Goal: Task Accomplishment & Management: Manage account settings

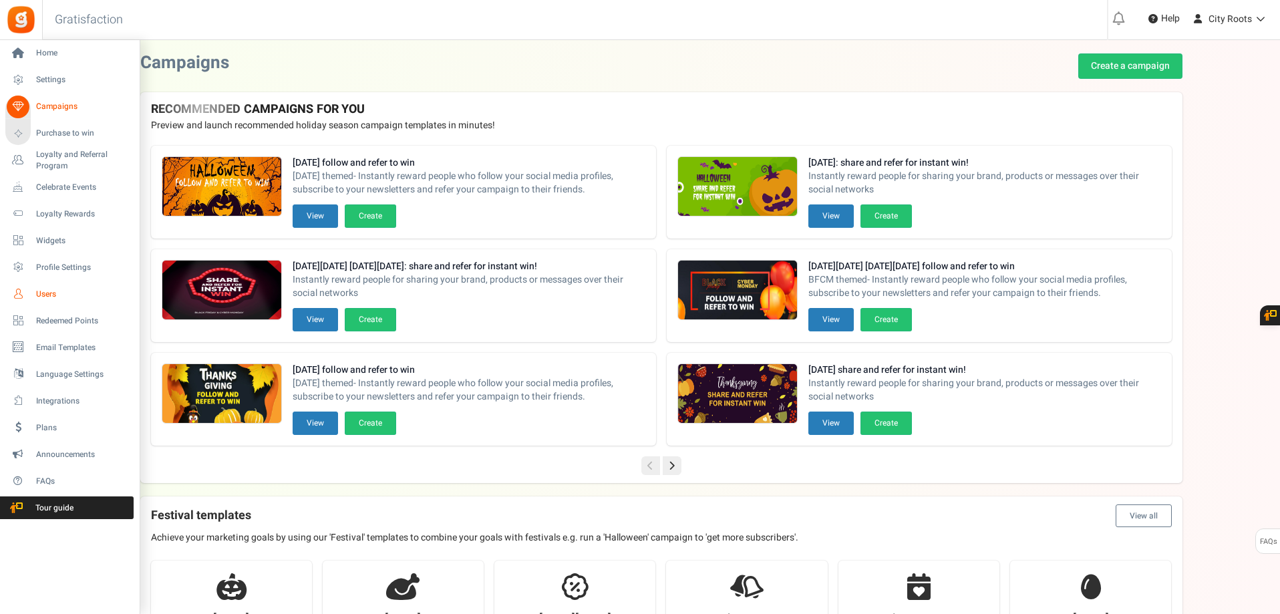
click at [46, 293] on span "Users" at bounding box center [83, 294] width 94 height 11
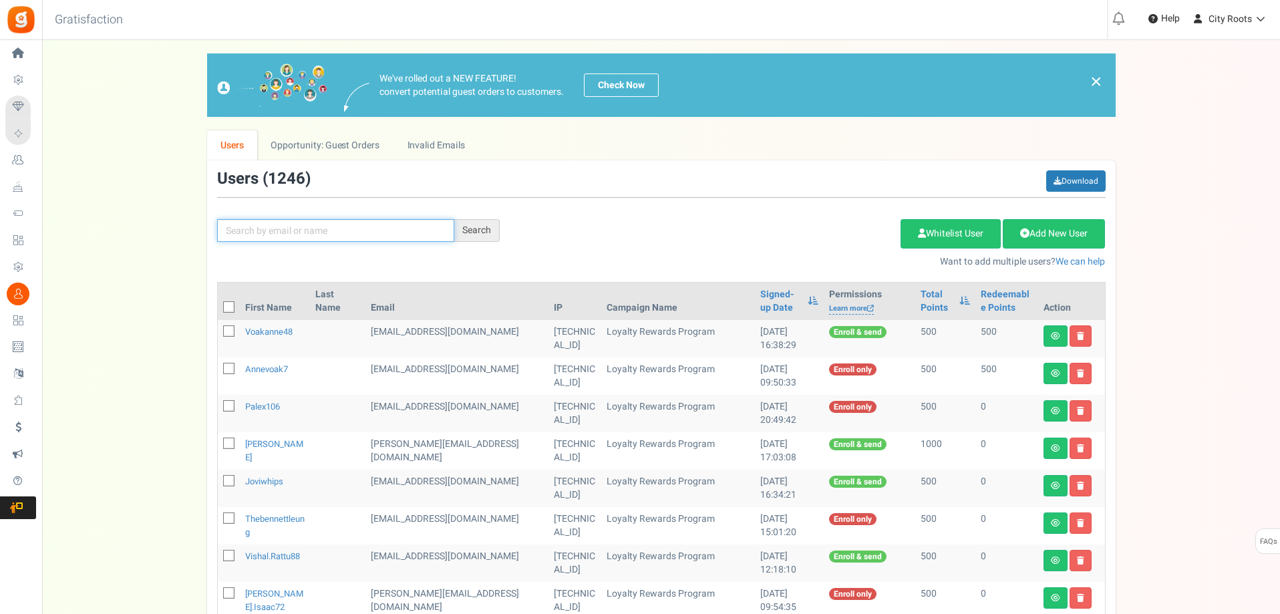
click at [383, 232] on input "text" at bounding box center [335, 230] width 237 height 23
type input "JORDAN"
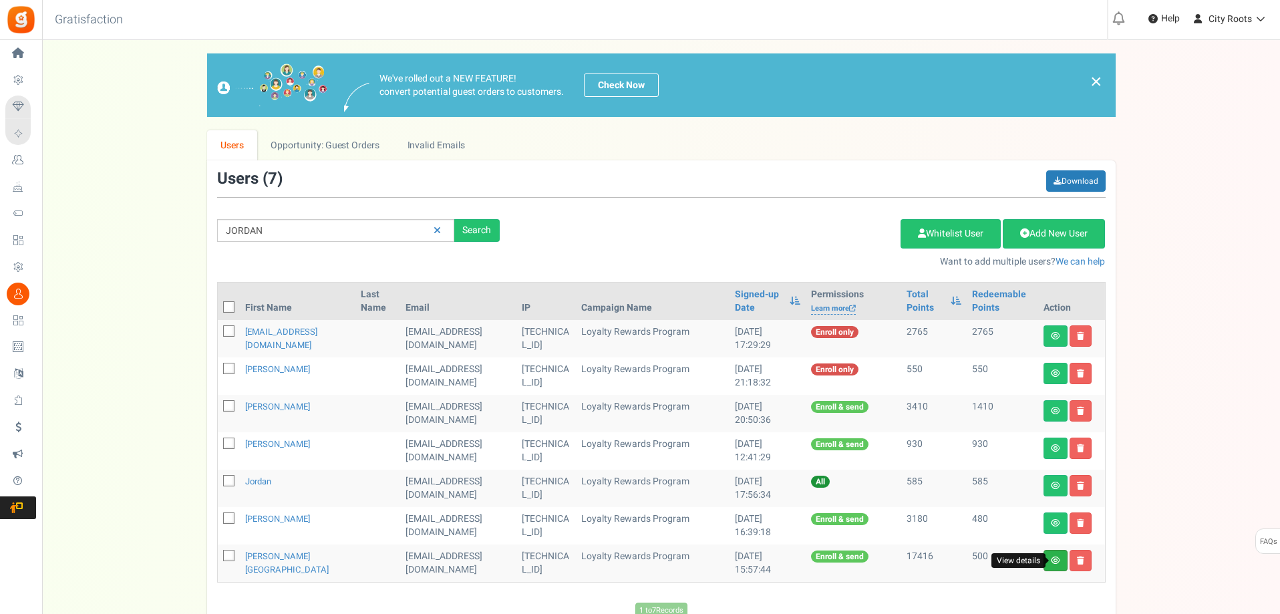
click at [1052, 560] on icon at bounding box center [1055, 560] width 9 height 8
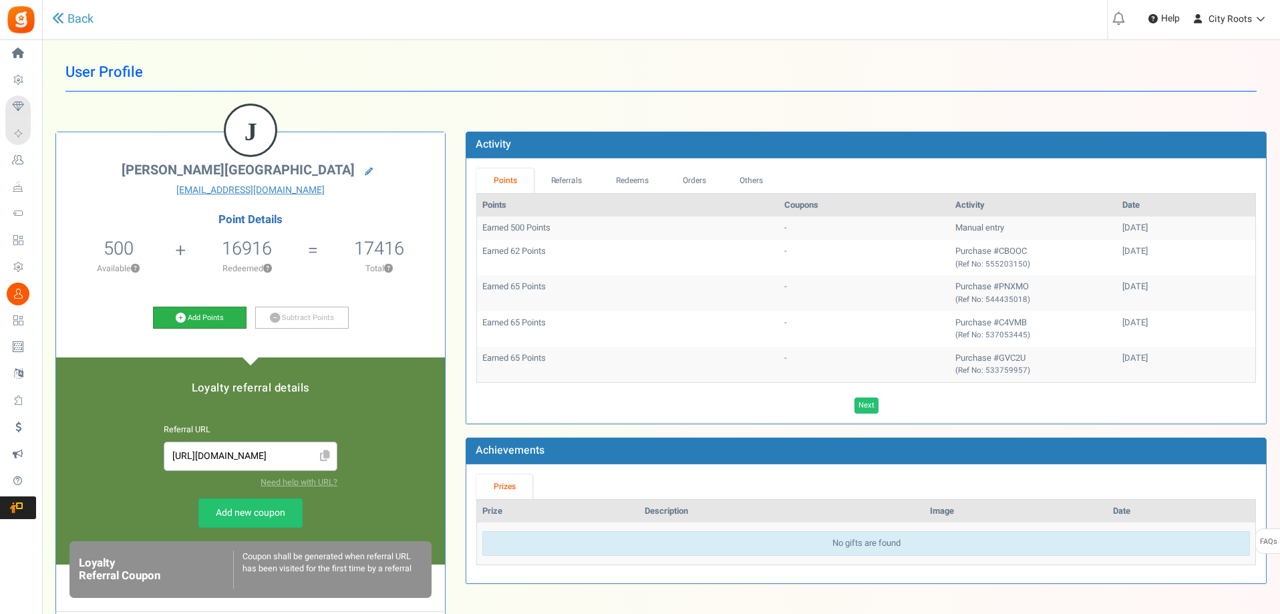
click at [197, 315] on link "Add Points" at bounding box center [200, 318] width 94 height 23
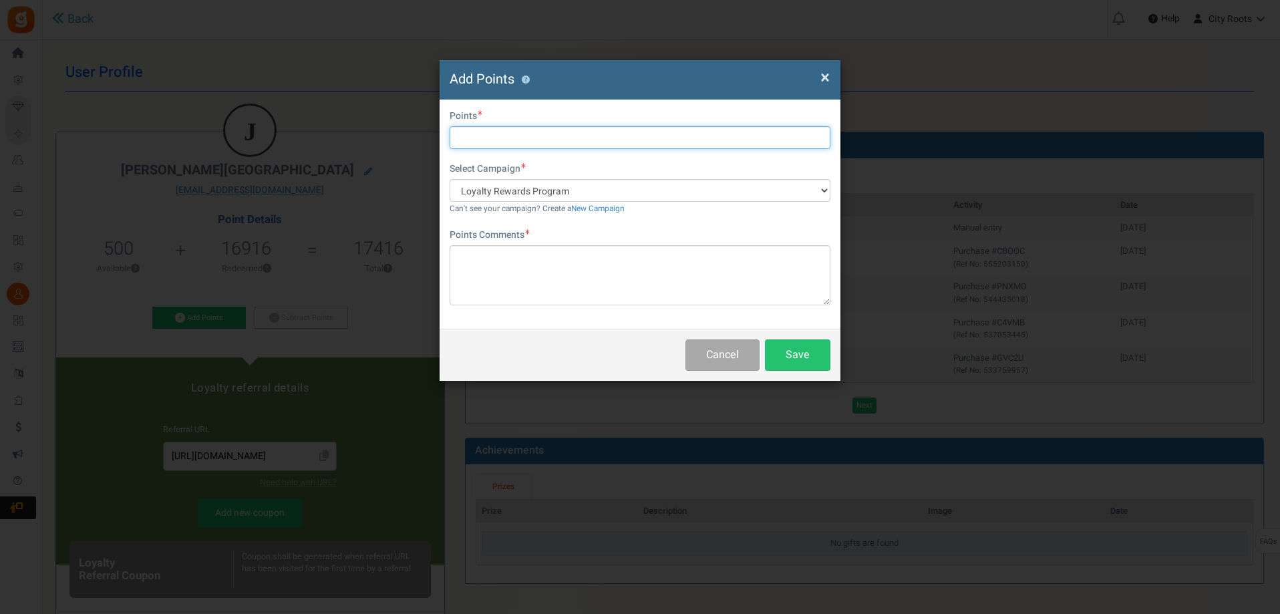
click at [635, 142] on input "text" at bounding box center [640, 137] width 381 height 23
type input "500"
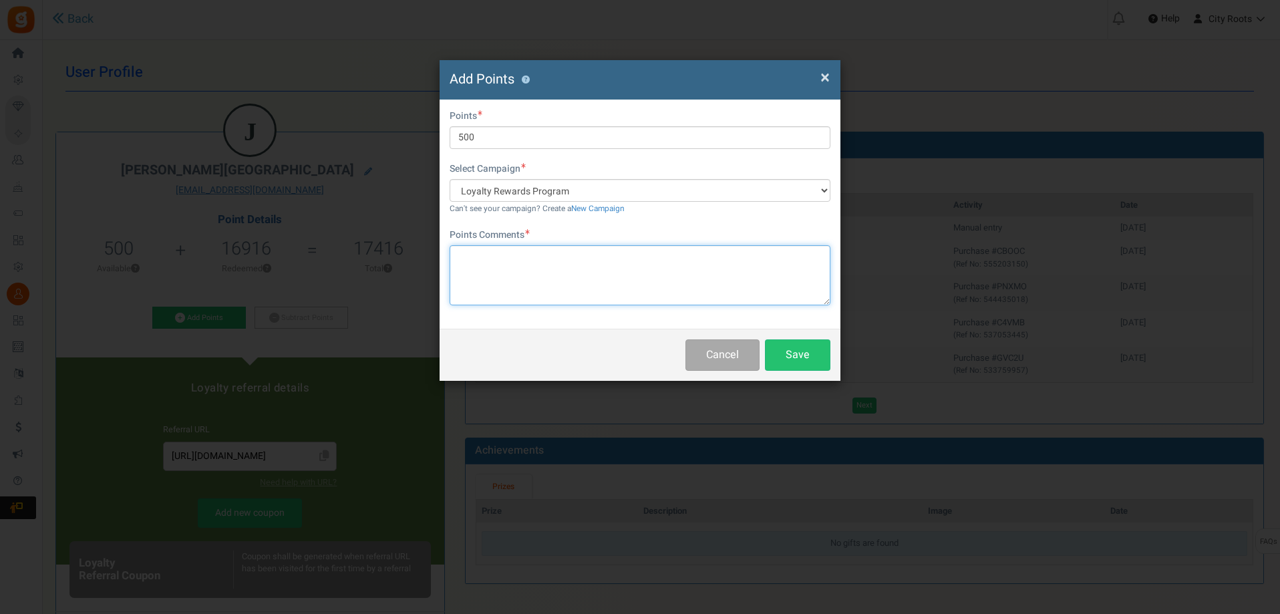
click at [559, 273] on textarea at bounding box center [640, 275] width 381 height 60
type textarea "[DATE]"
click at [822, 356] on button "Save" at bounding box center [797, 354] width 65 height 31
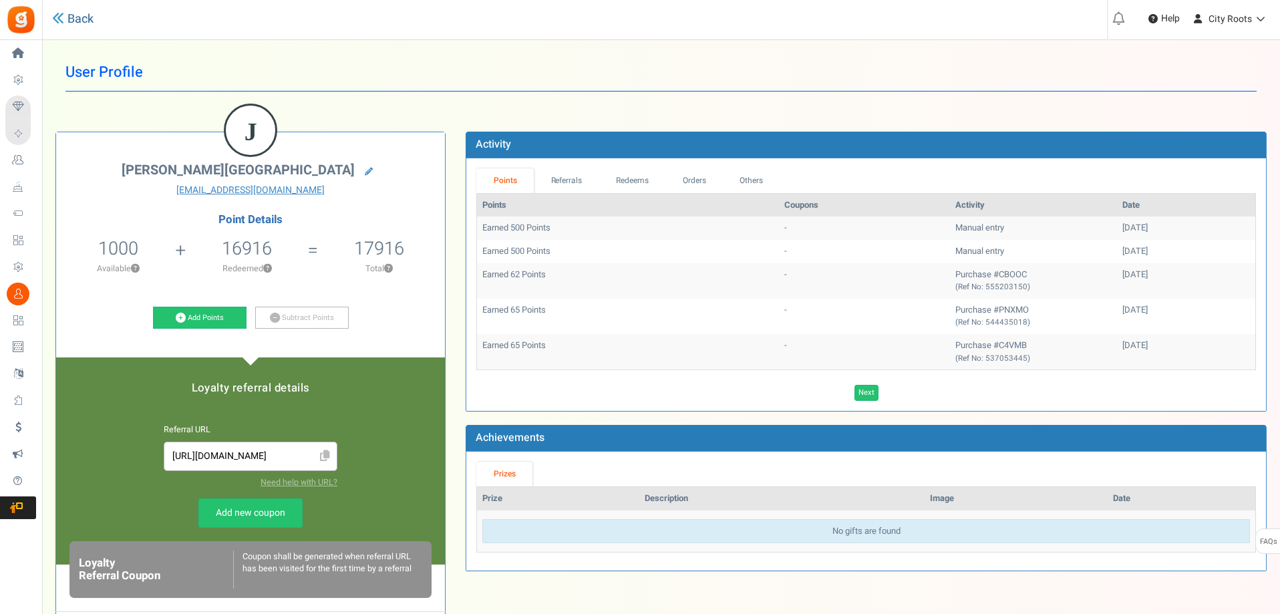
click at [84, 19] on link "Back" at bounding box center [72, 19] width 41 height 17
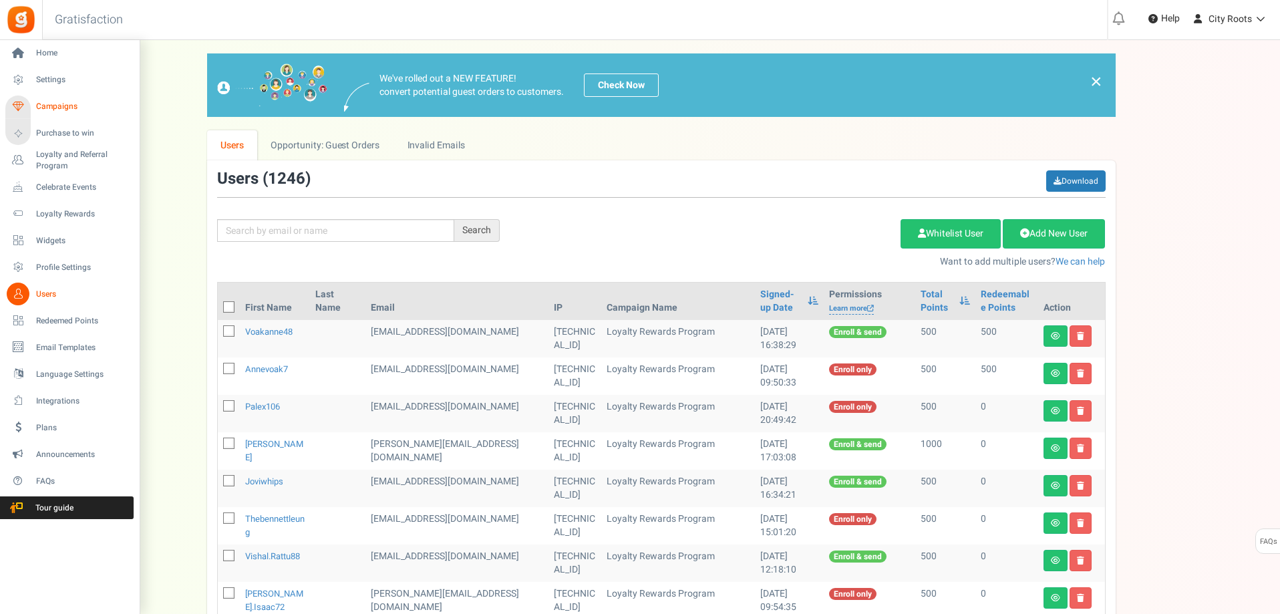
click at [67, 102] on span "Campaigns" at bounding box center [83, 106] width 94 height 11
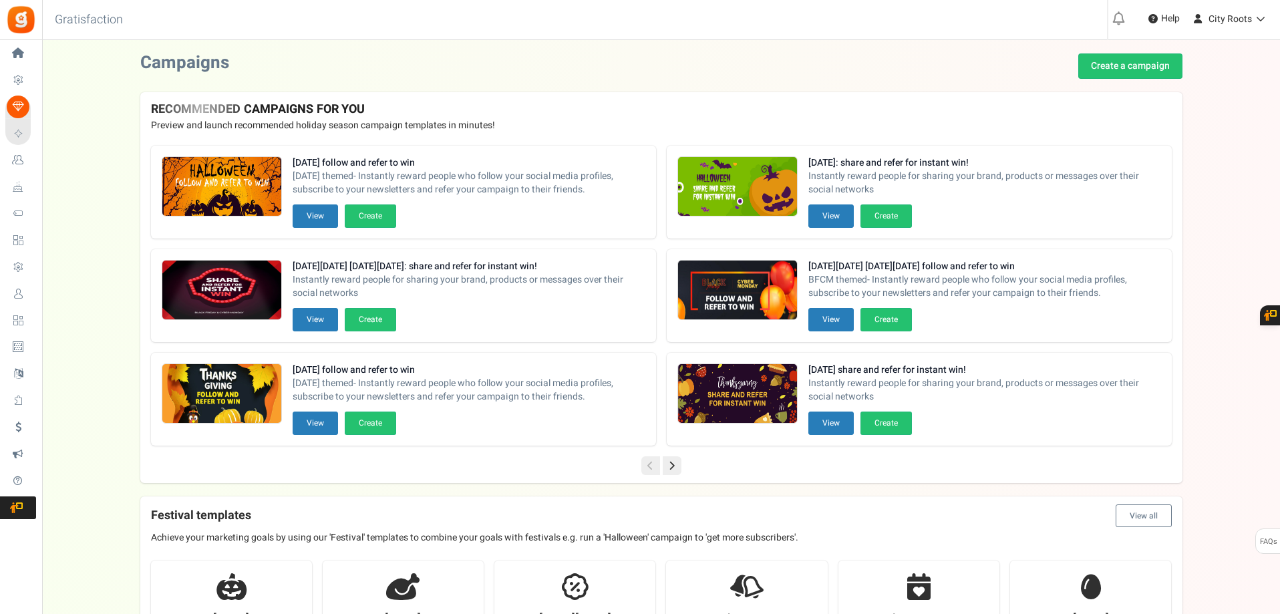
click at [450, 201] on div "[DATE] follow and refer to win [DATE] themed- Instantly reward people who follo…" at bounding box center [469, 180] width 353 height 48
drag, startPoint x: 361, startPoint y: 163, endPoint x: 355, endPoint y: 170, distance: 9.9
click at [361, 162] on strong "[DATE] follow and refer to win" at bounding box center [469, 162] width 353 height 13
click at [323, 224] on button "View" at bounding box center [315, 215] width 45 height 23
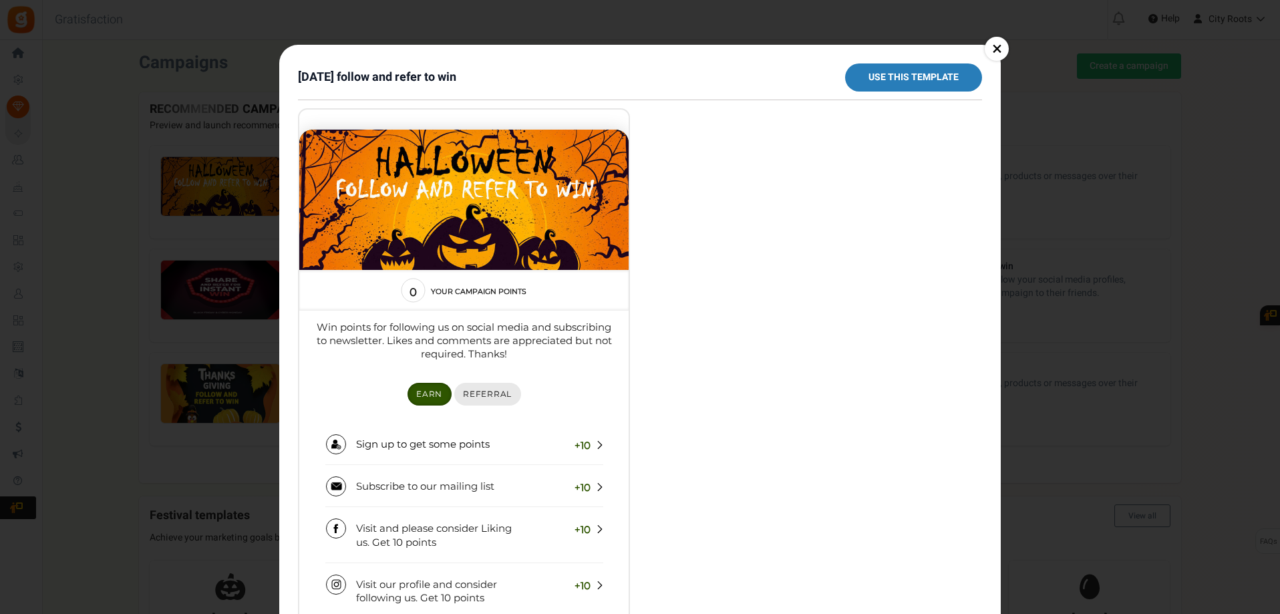
click at [490, 394] on span "Referral" at bounding box center [487, 394] width 49 height 10
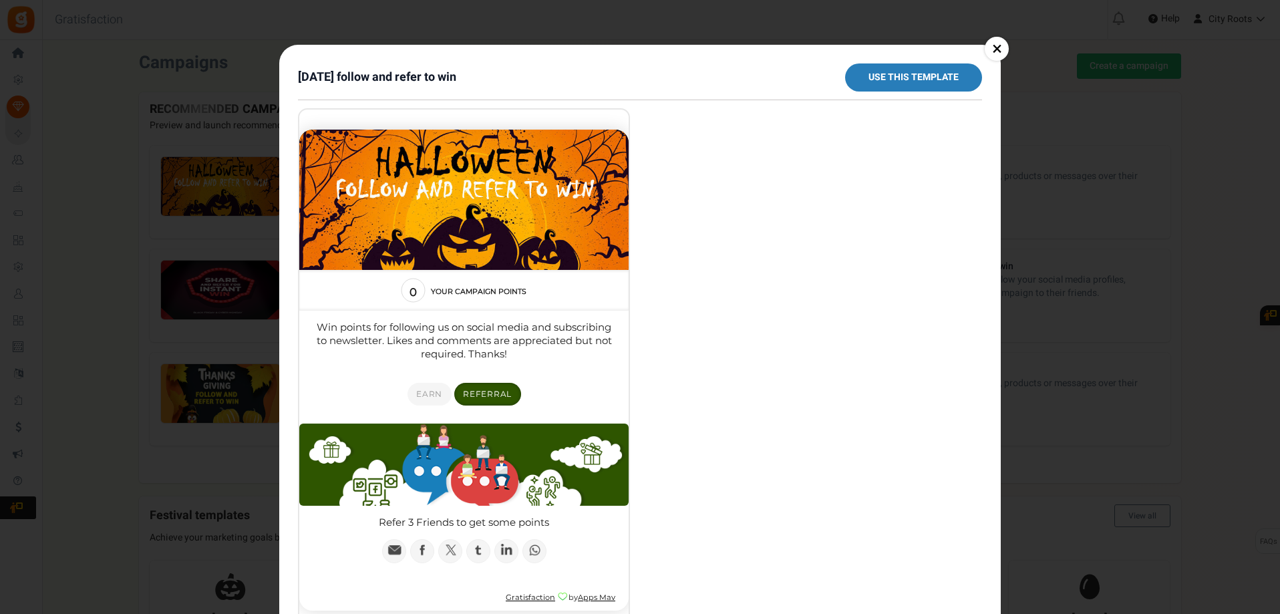
click at [995, 43] on link "×" at bounding box center [997, 49] width 24 height 24
